Goal: Information Seeking & Learning: Find specific fact

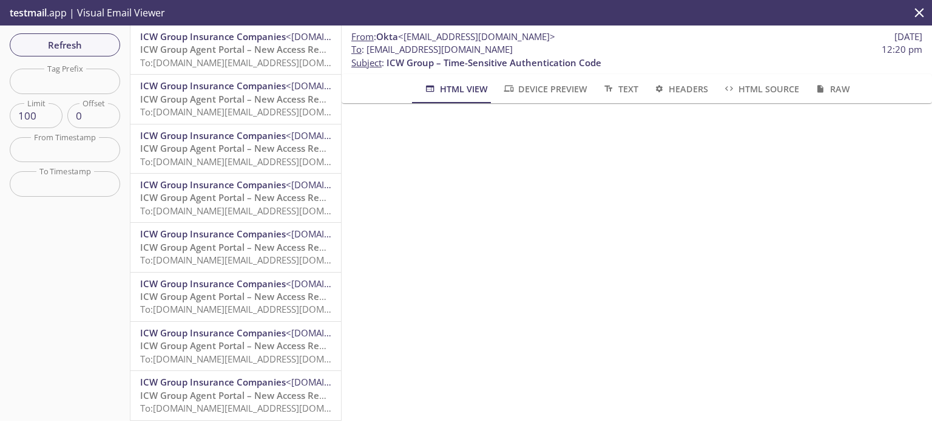
scroll to position [44, 0]
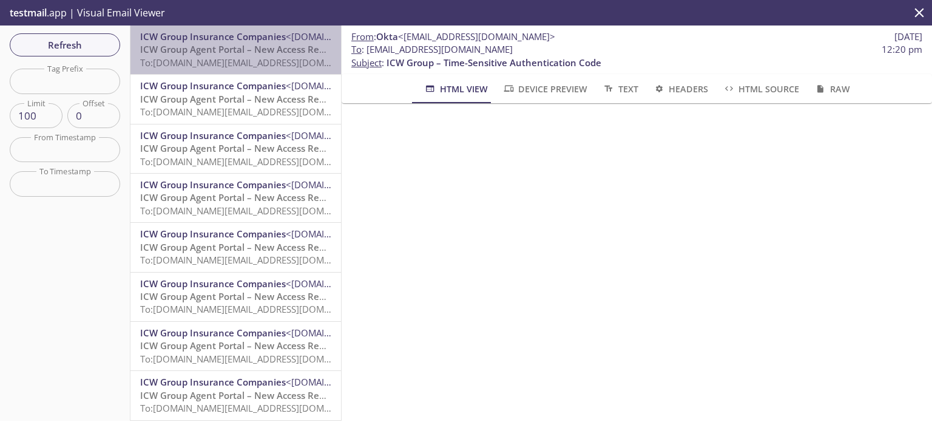
click at [238, 63] on span "To: [DOMAIN_NAME][EMAIL_ADDRESS][DOMAIN_NAME]" at bounding box center [255, 62] width 231 height 12
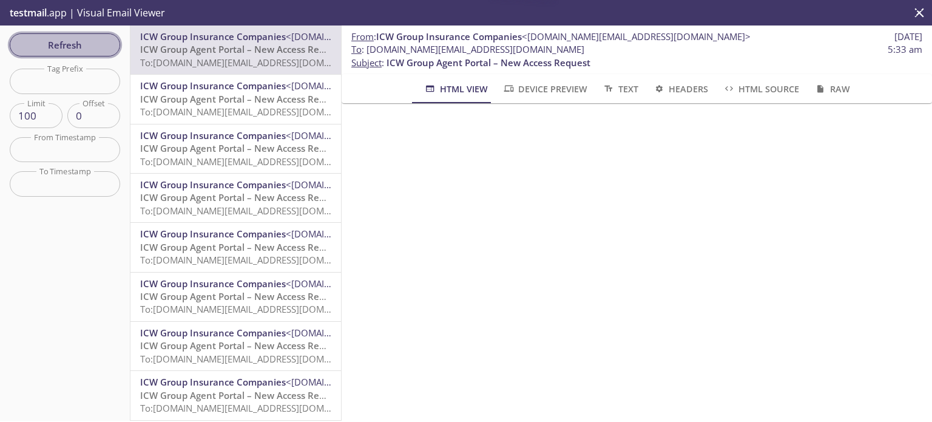
click at [87, 49] on span "Refresh" at bounding box center [64, 45] width 91 height 16
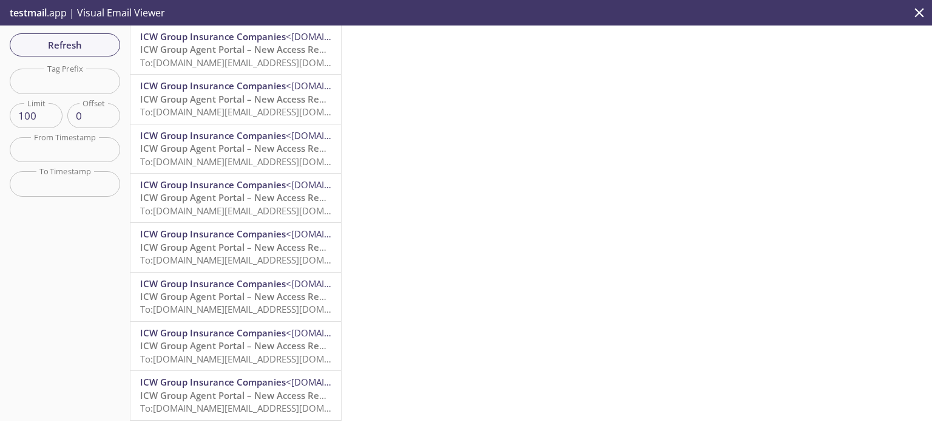
click at [920, 7] on icon "close" at bounding box center [919, 13] width 16 height 16
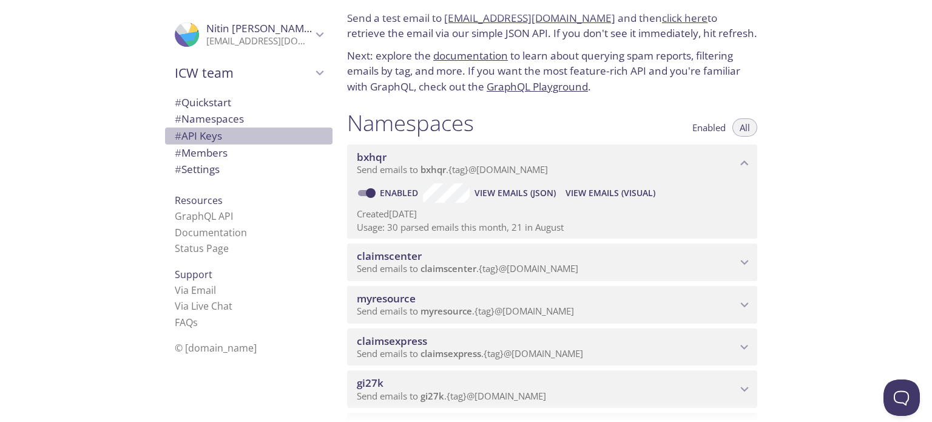
click at [193, 137] on span "# API Keys" at bounding box center [198, 136] width 47 height 14
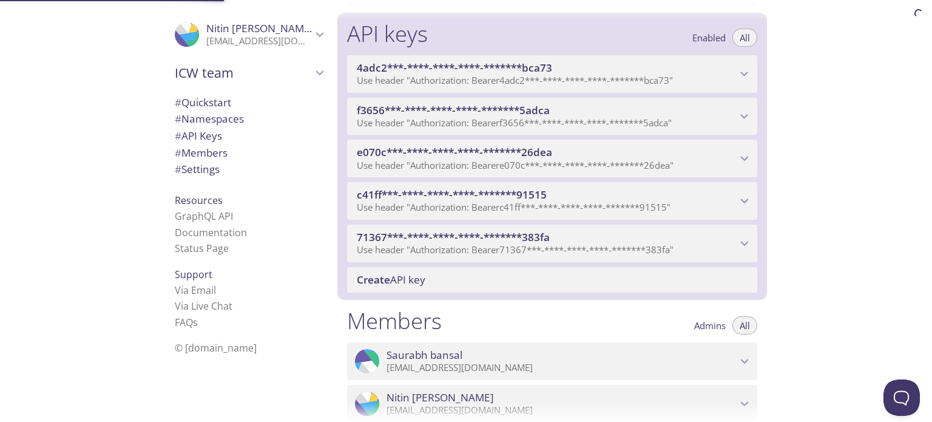
scroll to position [497, 0]
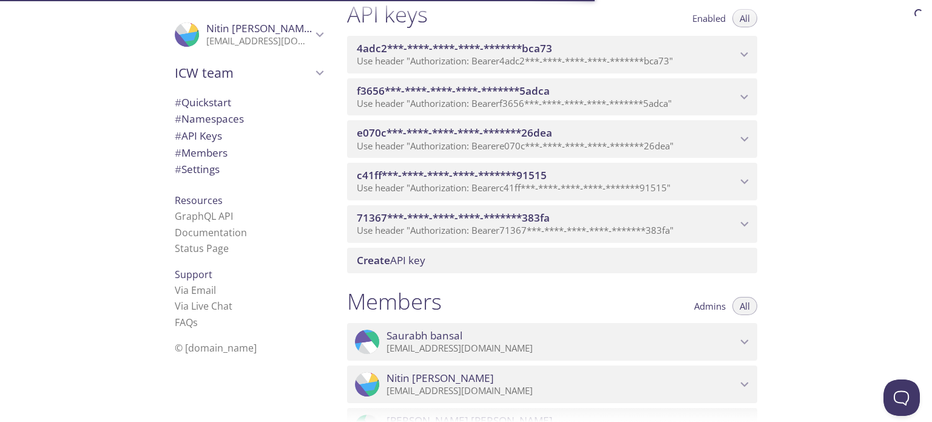
click at [579, 59] on span "Use header "Authorization: Bearer 4adc2***-****-****-****-*******bca73 "" at bounding box center [515, 61] width 316 height 12
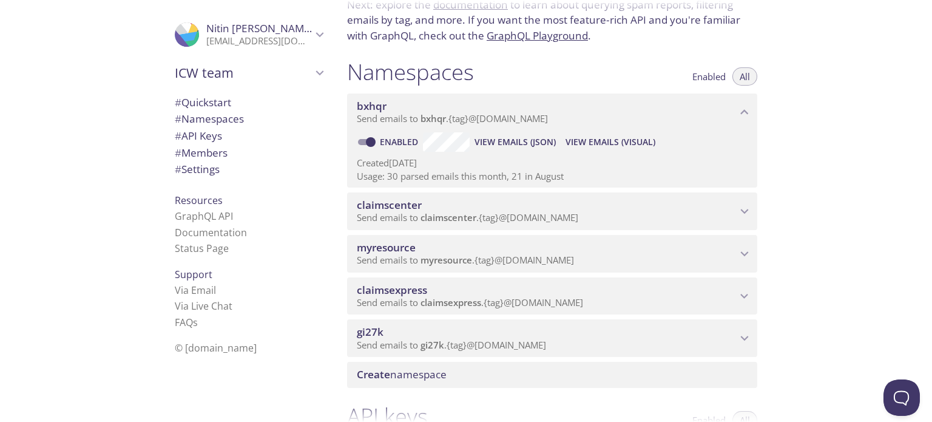
scroll to position [92, 0]
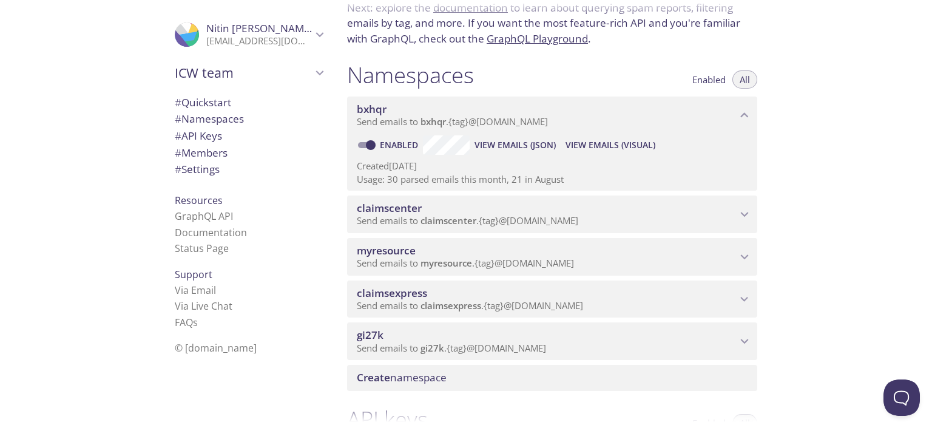
click at [596, 139] on span "View Emails (Visual)" at bounding box center [610, 145] width 90 height 15
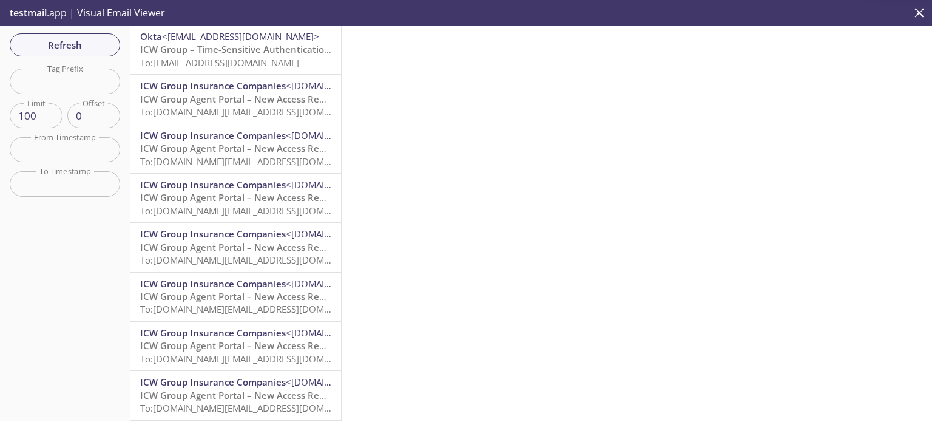
click at [224, 52] on span "ICW Group – Time-Sensitive Authentication Code" at bounding box center [247, 49] width 215 height 12
